Goal: Task Accomplishment & Management: Manage account settings

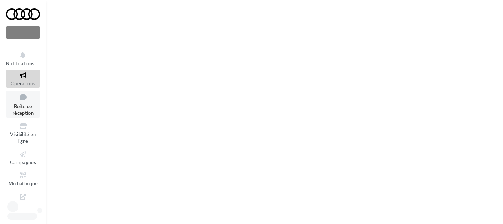
click at [21, 106] on span "Boîte de réception" at bounding box center [23, 109] width 21 height 13
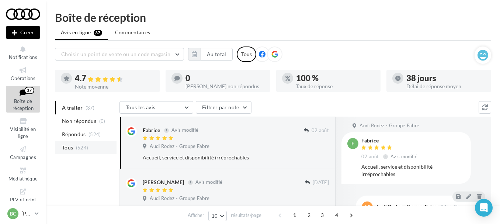
click at [76, 146] on span "(524)" at bounding box center [82, 147] width 13 height 6
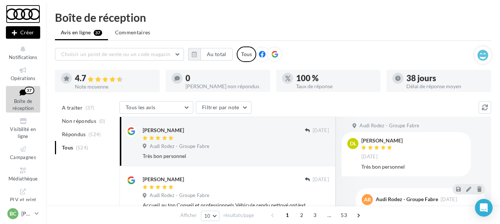
click at [23, 14] on div at bounding box center [23, 14] width 34 height 18
